Goal: Task Accomplishment & Management: Manage account settings

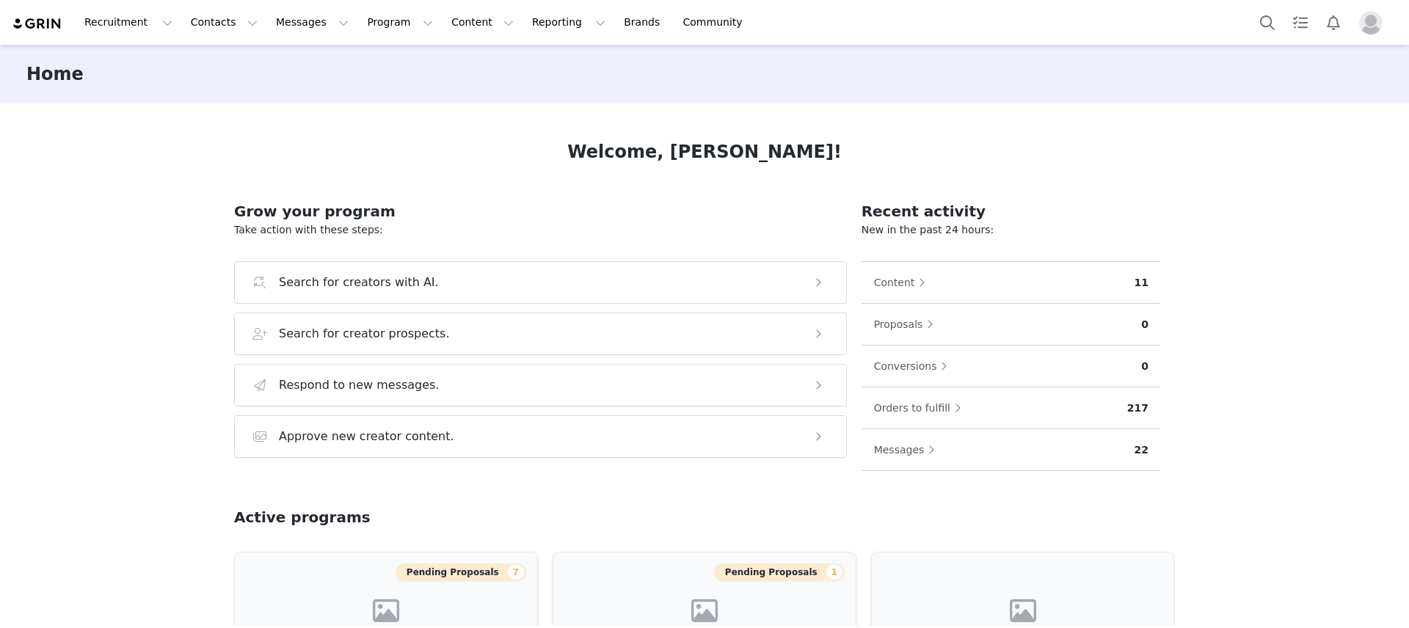
click at [1379, 25] on img "Profile" at bounding box center [1370, 22] width 23 height 23
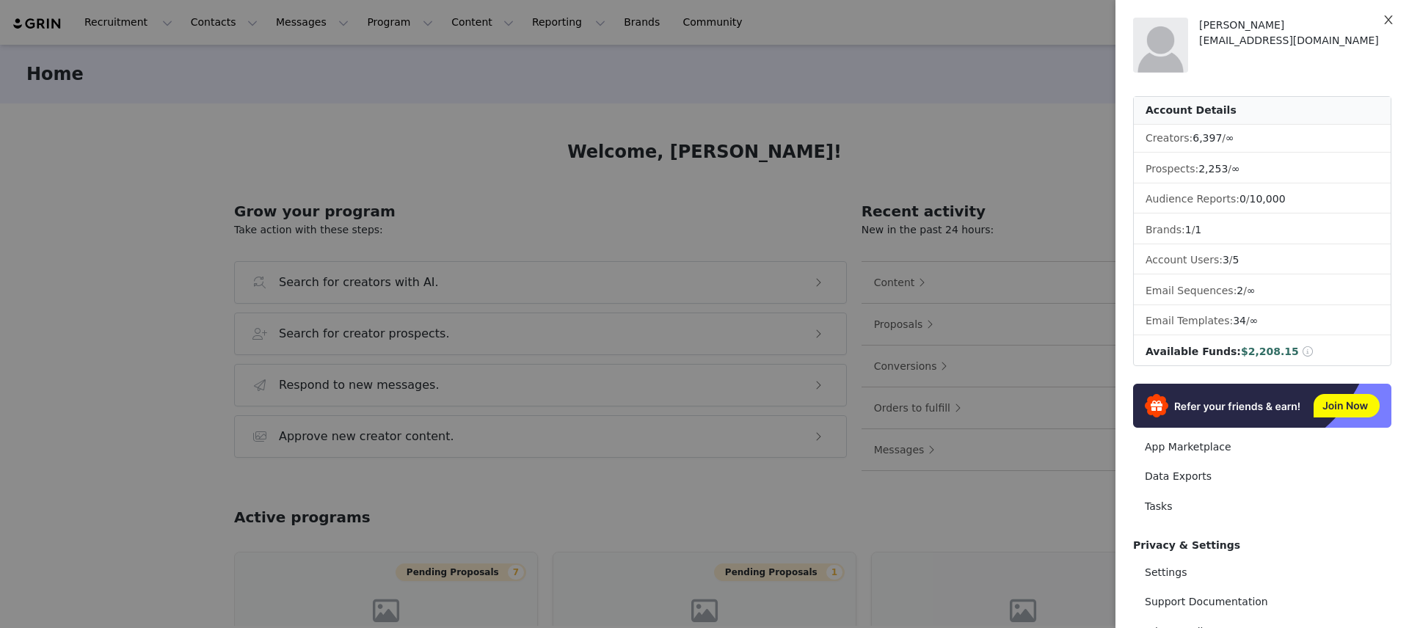
click at [1379, 23] on button "Close" at bounding box center [1388, 20] width 41 height 41
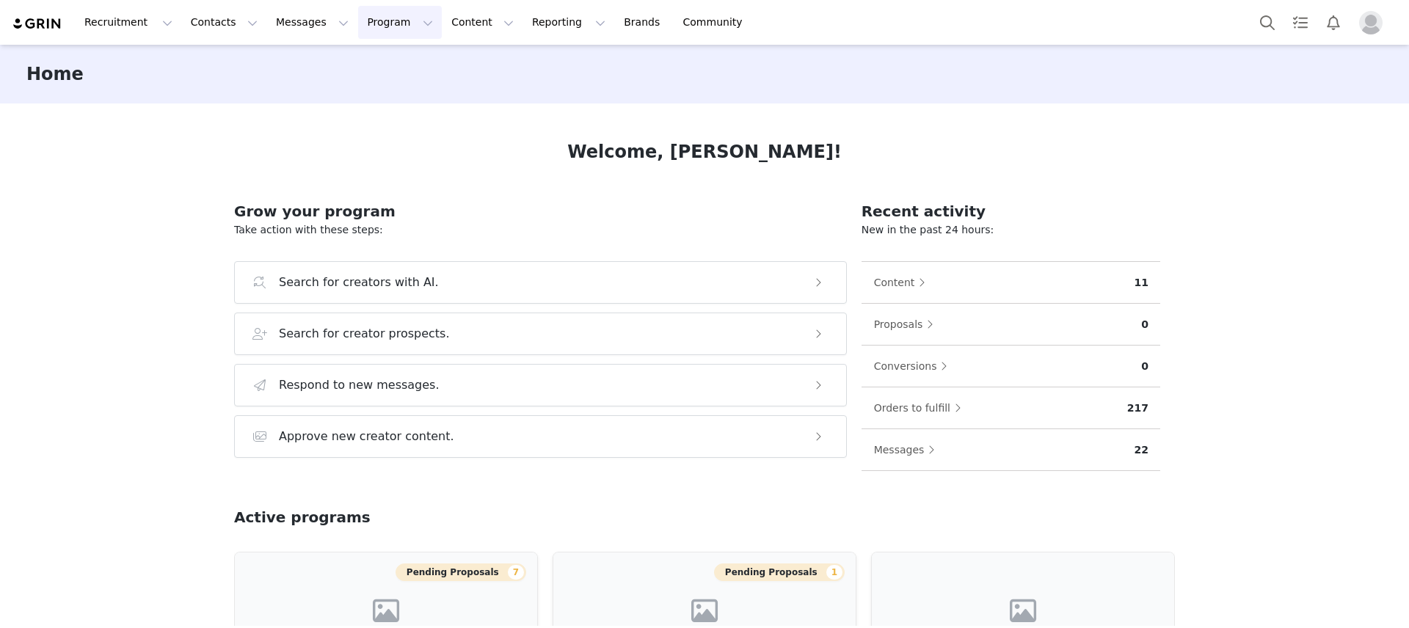
click at [369, 27] on button "Program Program" at bounding box center [400, 22] width 84 height 33
click at [397, 65] on p "Activations" at bounding box center [375, 64] width 57 height 15
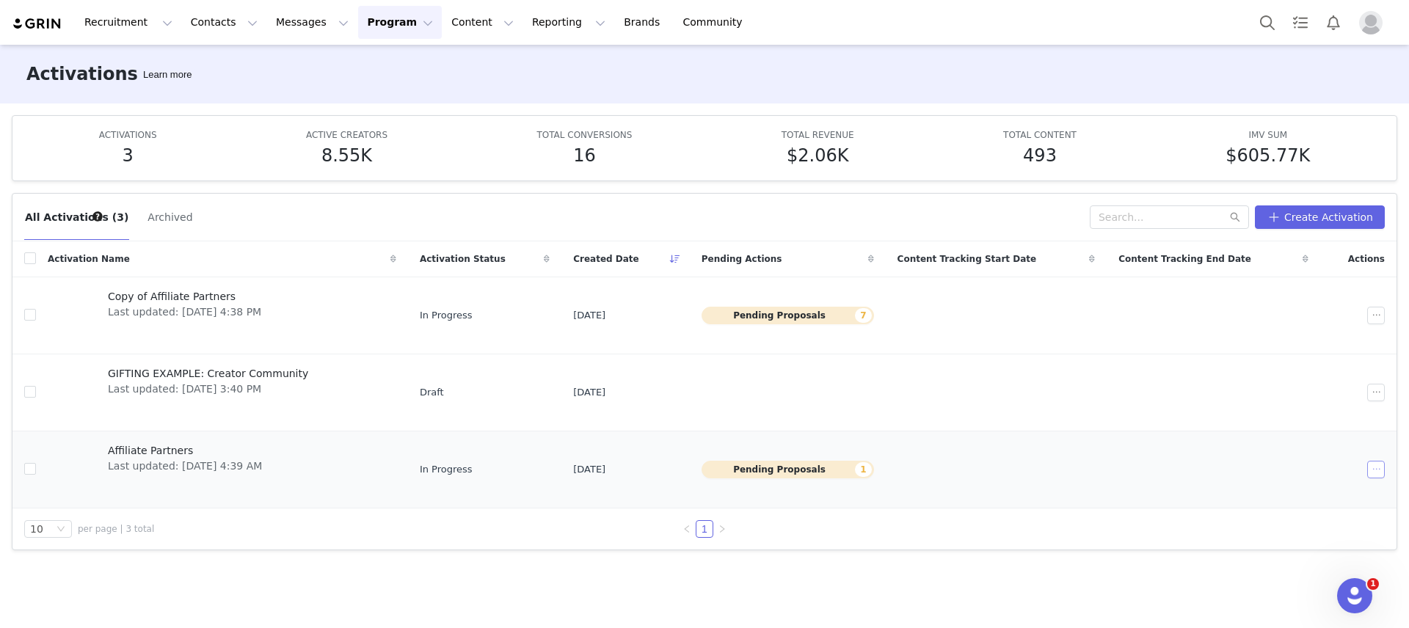
click at [1370, 477] on td at bounding box center [1358, 469] width 76 height 77
click at [1373, 473] on button "button" at bounding box center [1376, 470] width 18 height 18
click at [1303, 497] on div "Edit" at bounding box center [1319, 496] width 127 height 16
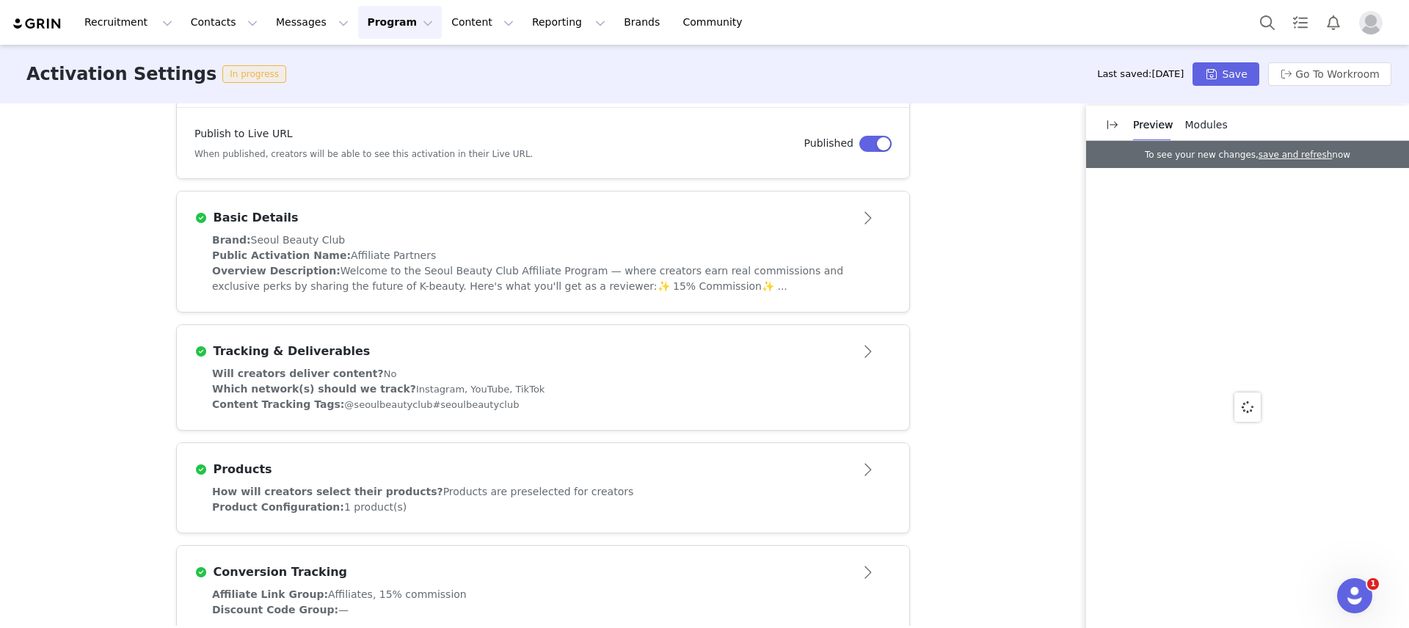
scroll to position [630, 0]
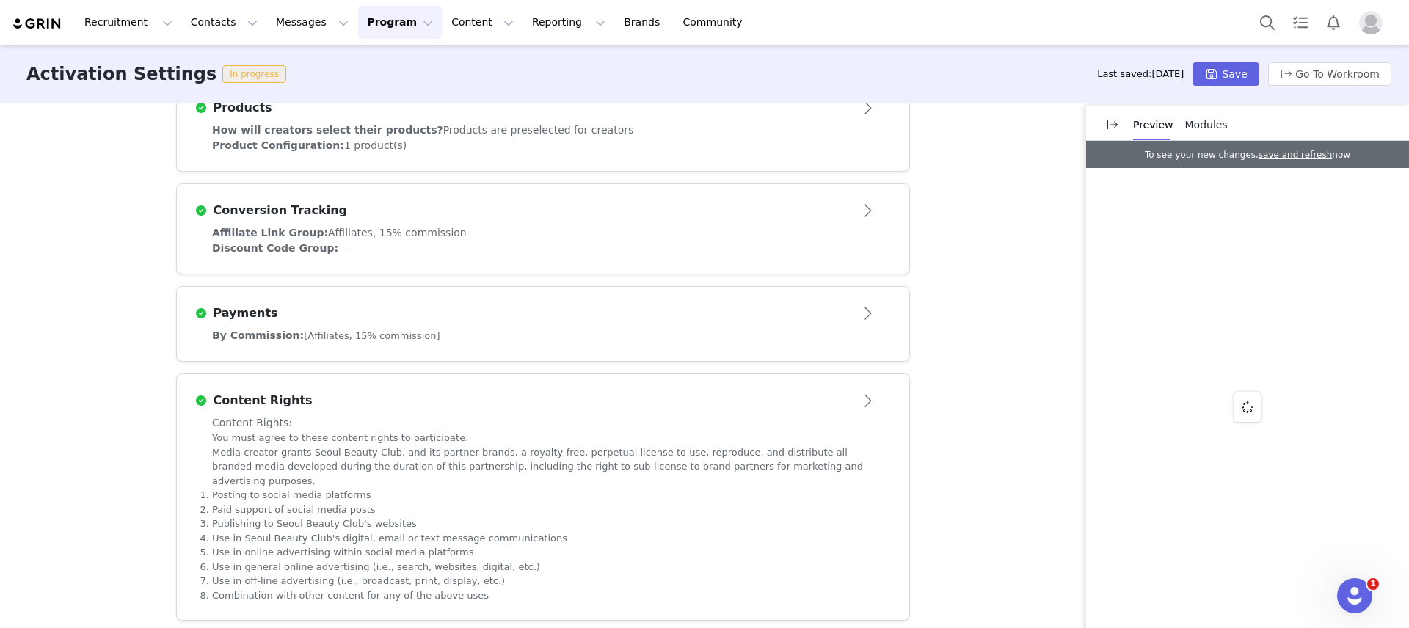
click at [285, 407] on h3 "Content Rights" at bounding box center [260, 401] width 105 height 18
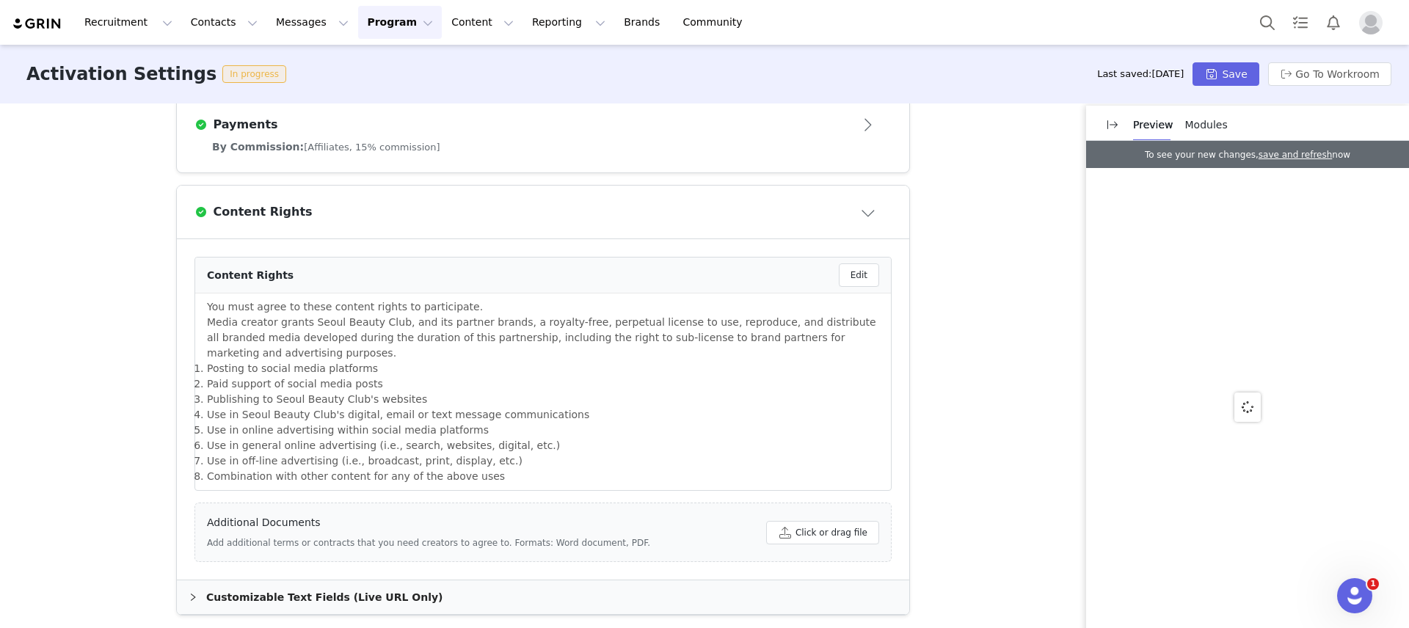
scroll to position [827, 0]
click at [285, 407] on li "Use in Seoul Beauty Club's digital, email or text message communications" at bounding box center [543, 410] width 672 height 15
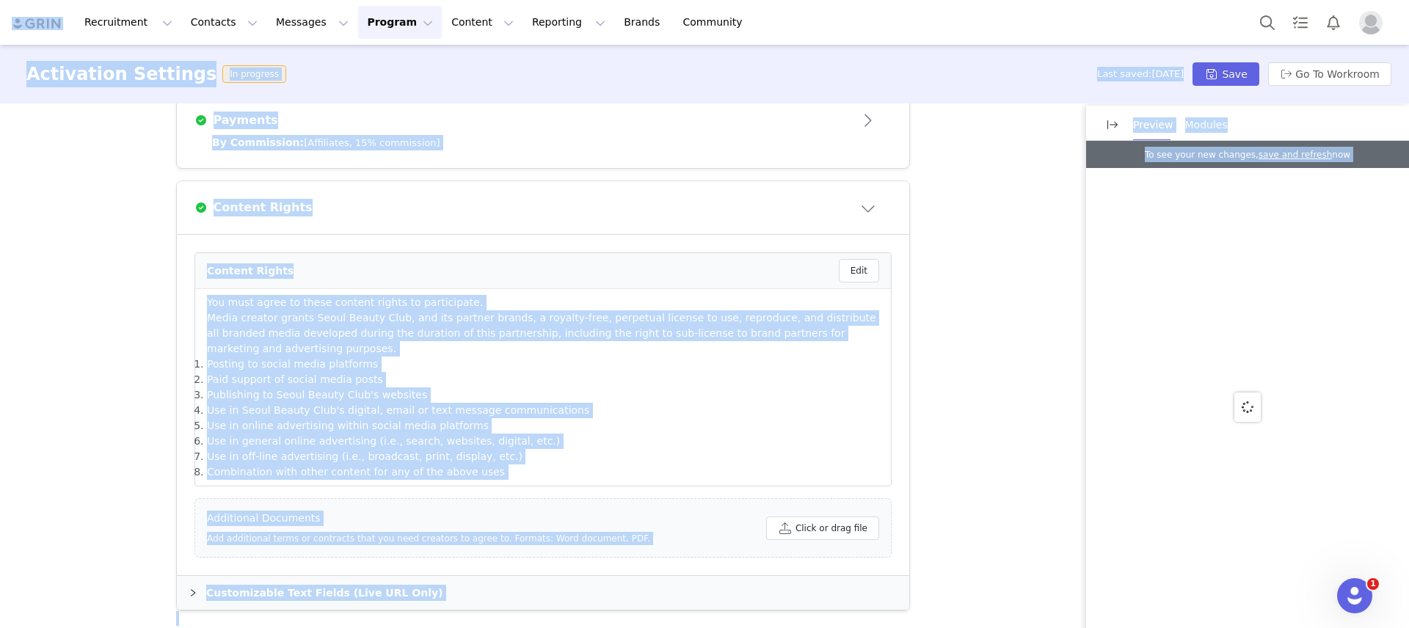
drag, startPoint x: 286, startPoint y: 408, endPoint x: 503, endPoint y: 450, distance: 220.5
click at [286, 408] on li "Use in Seoul Beauty Club's digital, email or text message communications" at bounding box center [543, 410] width 672 height 15
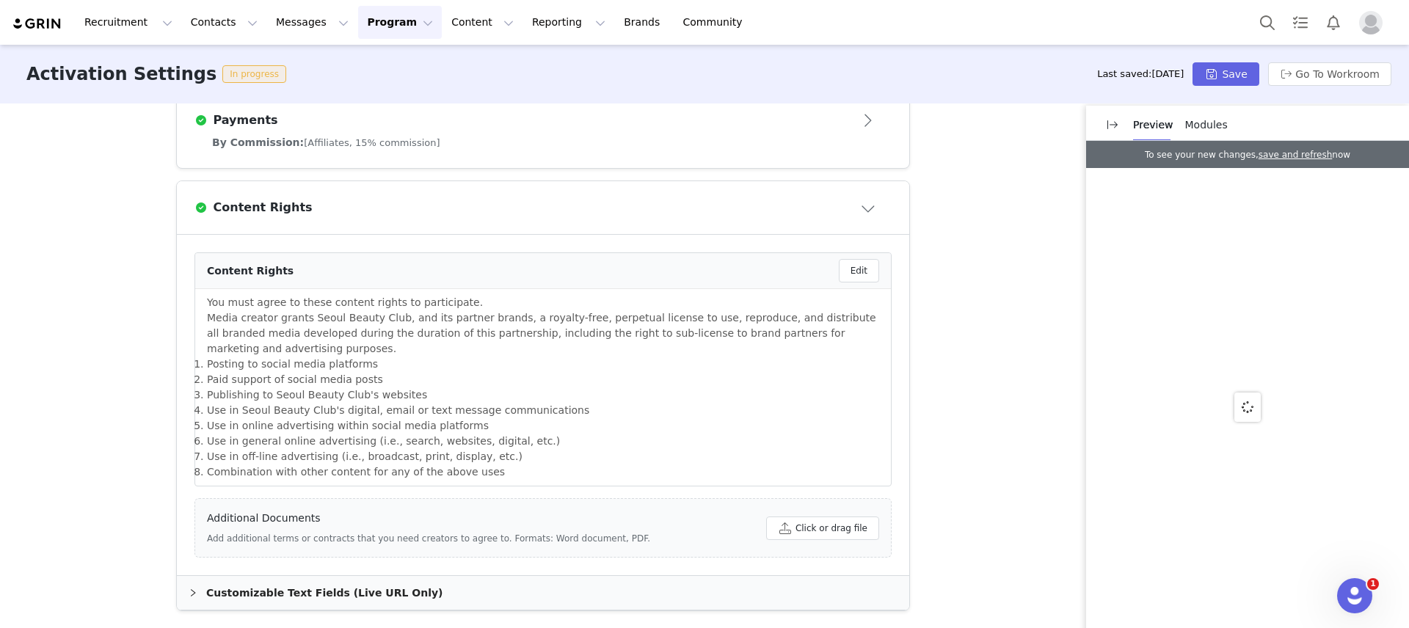
click at [509, 452] on li "Use in off-line advertising (i.e., broadcast, print, display, etc.)" at bounding box center [543, 456] width 672 height 15
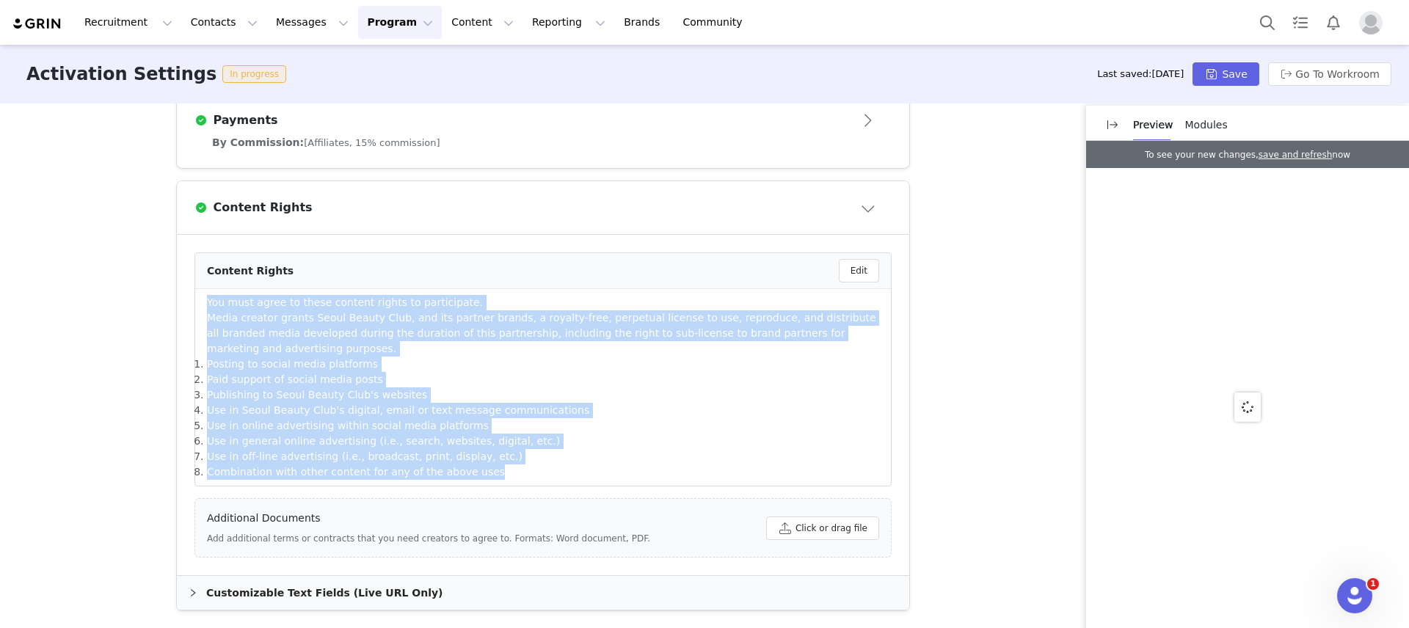
drag, startPoint x: 503, startPoint y: 475, endPoint x: 193, endPoint y: 307, distance: 352.7
click at [195, 307] on li "You must agree to these content rights to participate. Media creator grants Seo…" at bounding box center [543, 387] width 696 height 197
copy div "You must agree to these content rights to participate. Media creator grants Seo…"
